Goal: Navigation & Orientation: Understand site structure

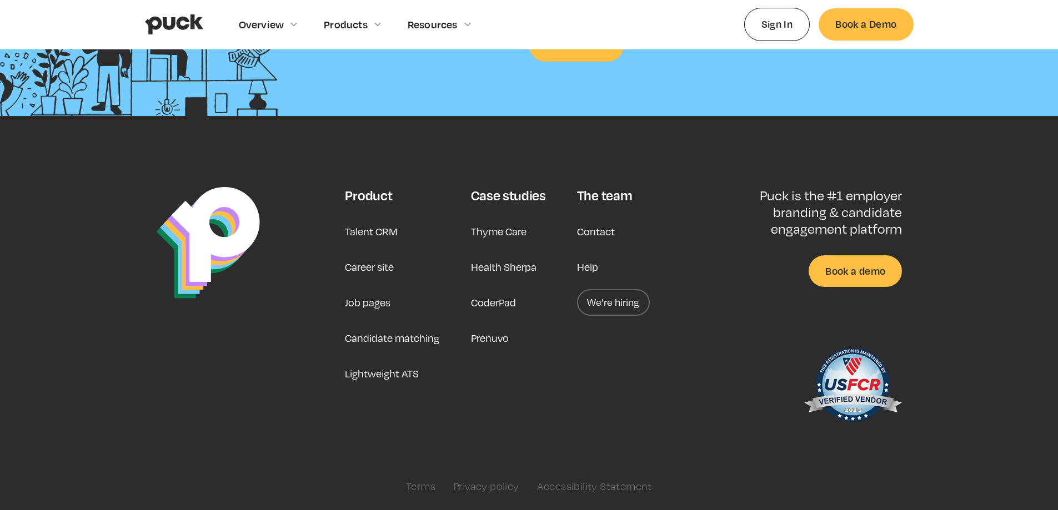
scroll to position [2825, 0]
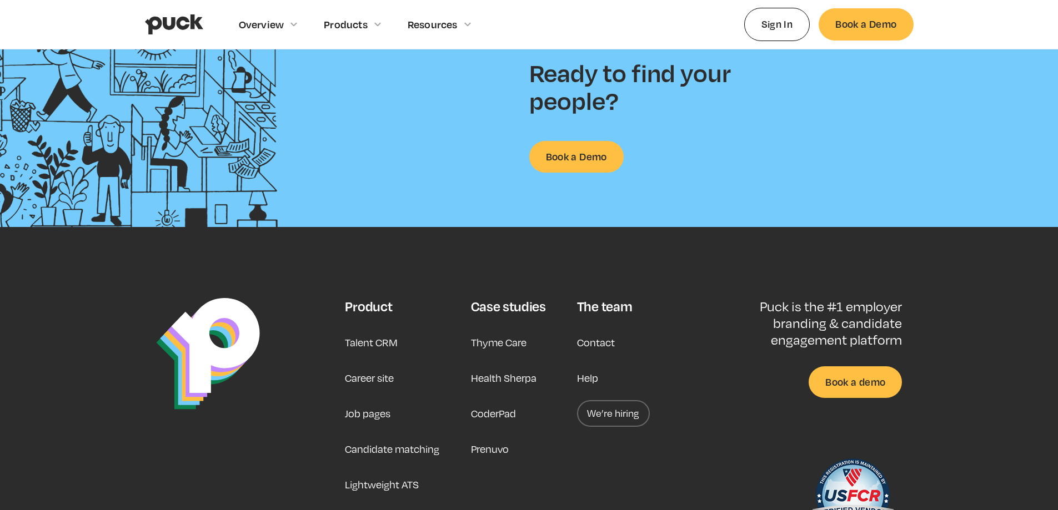
click at [360, 383] on link "Career site" at bounding box center [369, 378] width 49 height 27
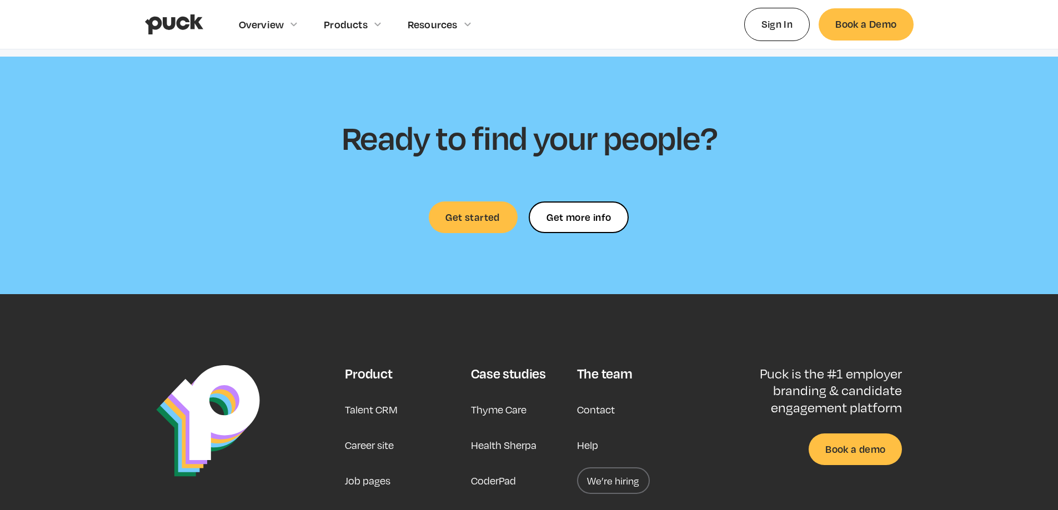
scroll to position [3218, 0]
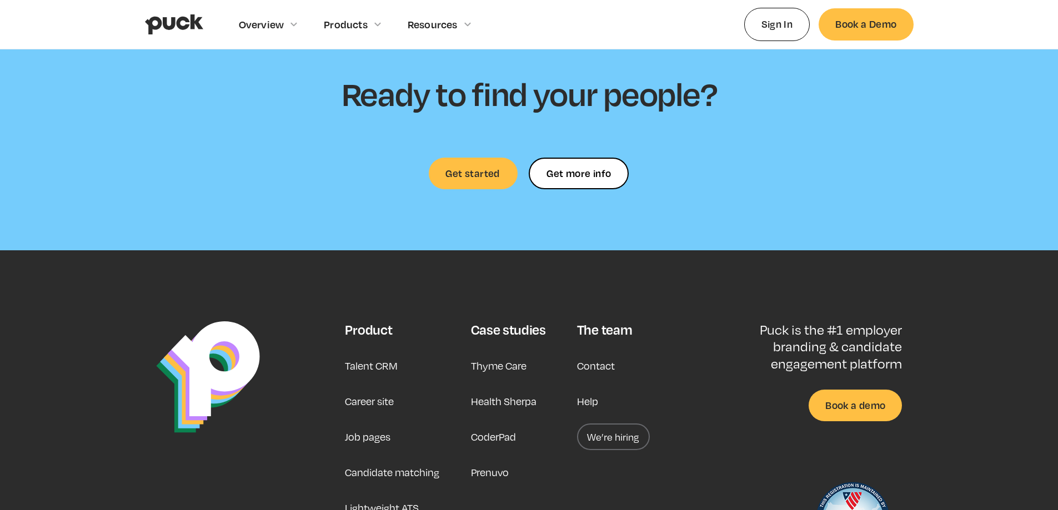
click at [367, 424] on link "Job pages" at bounding box center [368, 437] width 46 height 27
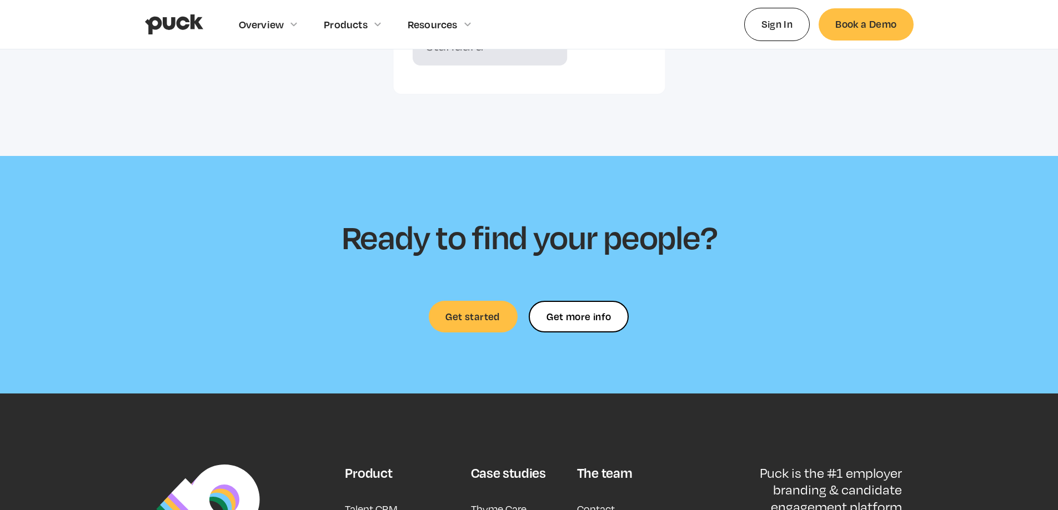
scroll to position [3455, 0]
